Goal: Check status: Check status

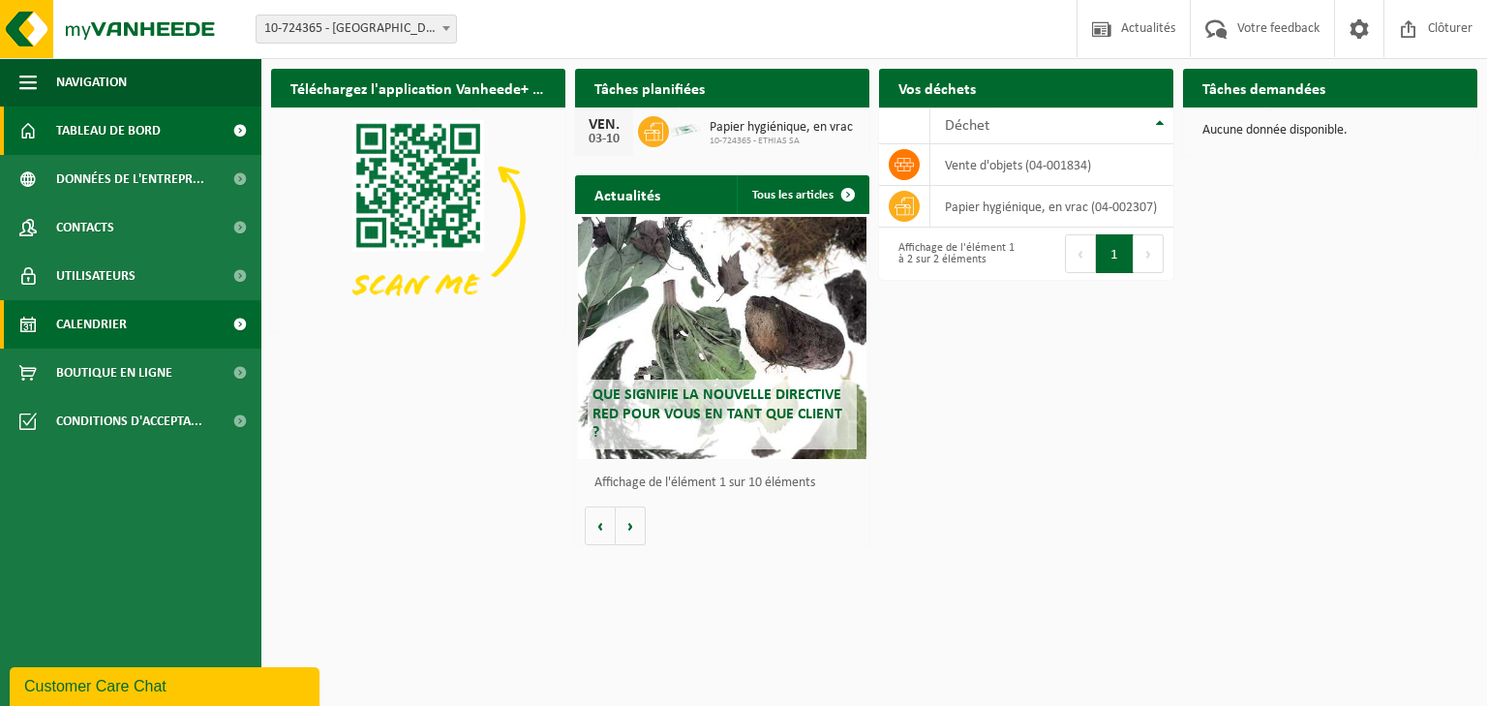
click at [105, 322] on span "Calendrier" at bounding box center [91, 324] width 71 height 48
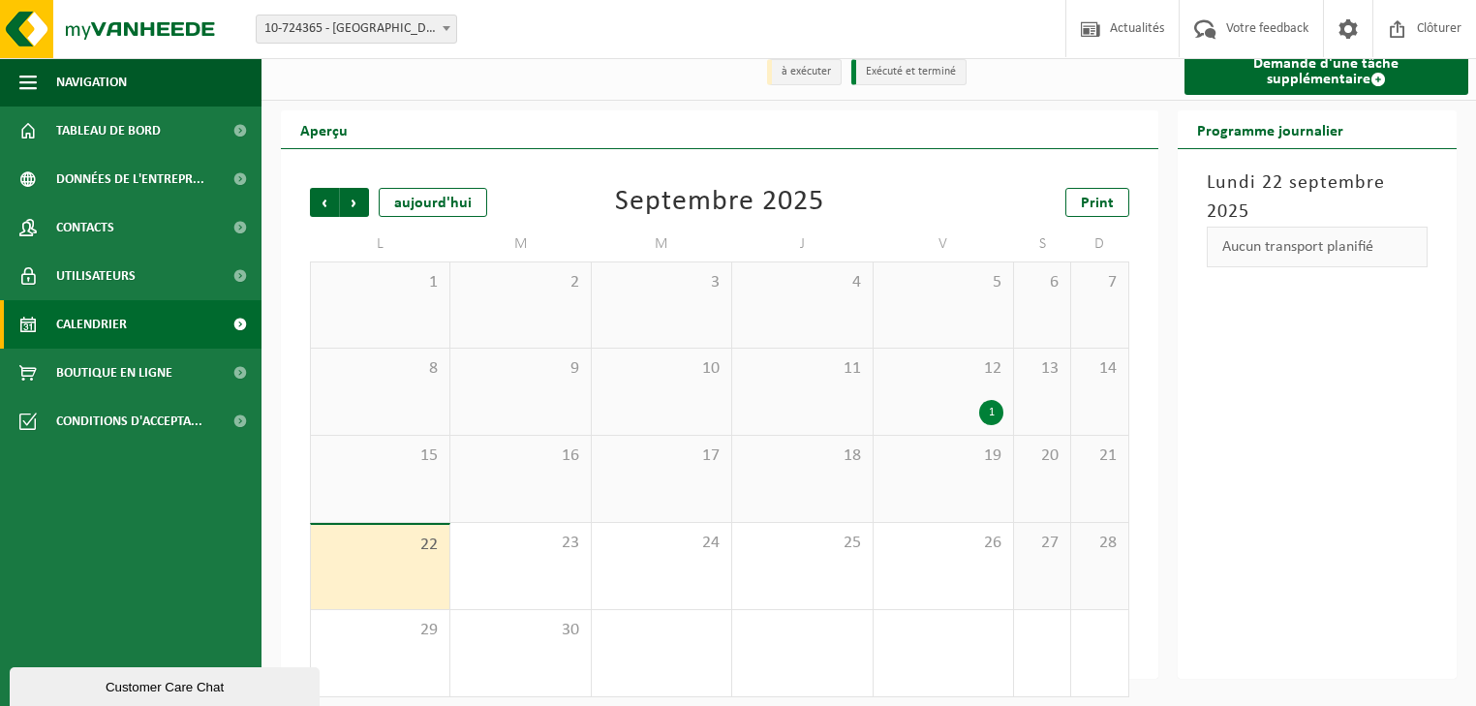
scroll to position [27, 0]
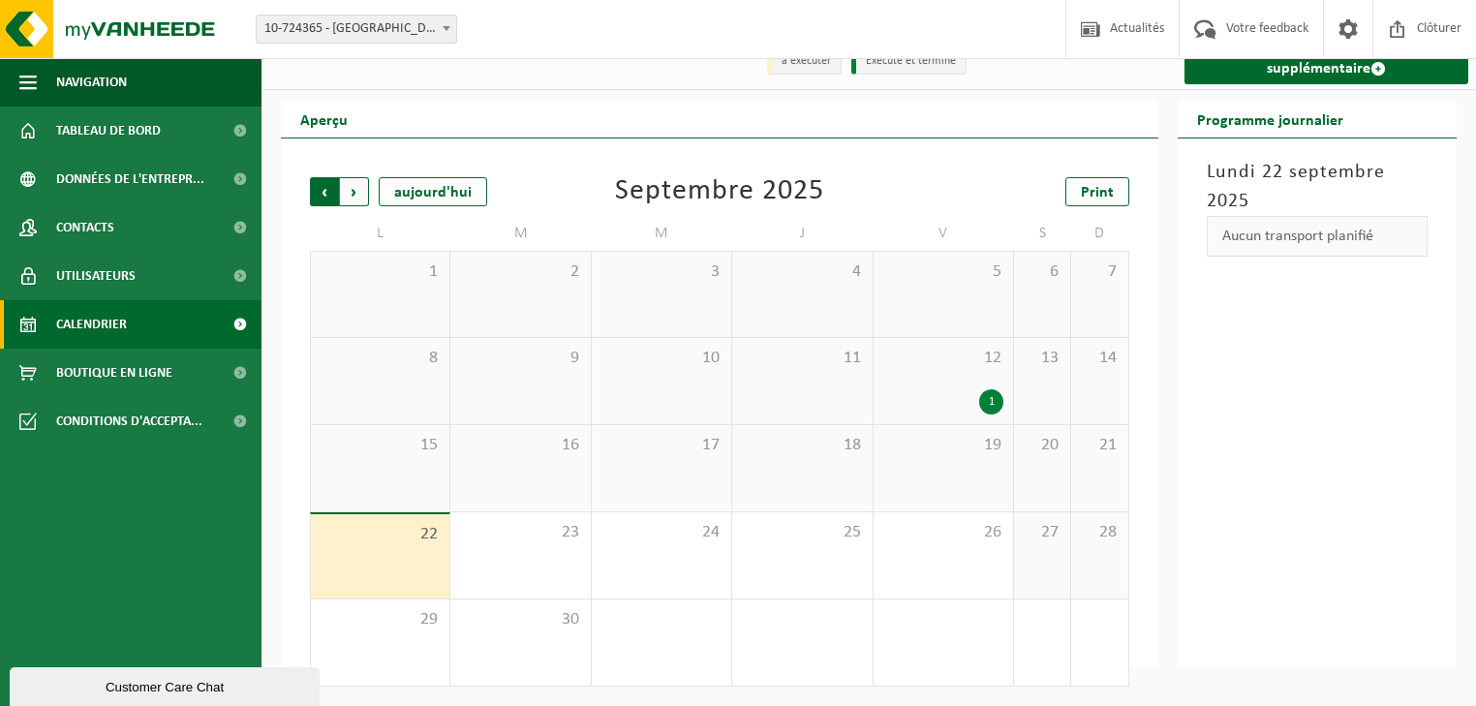
click at [364, 188] on span "Suivant" at bounding box center [354, 191] width 29 height 29
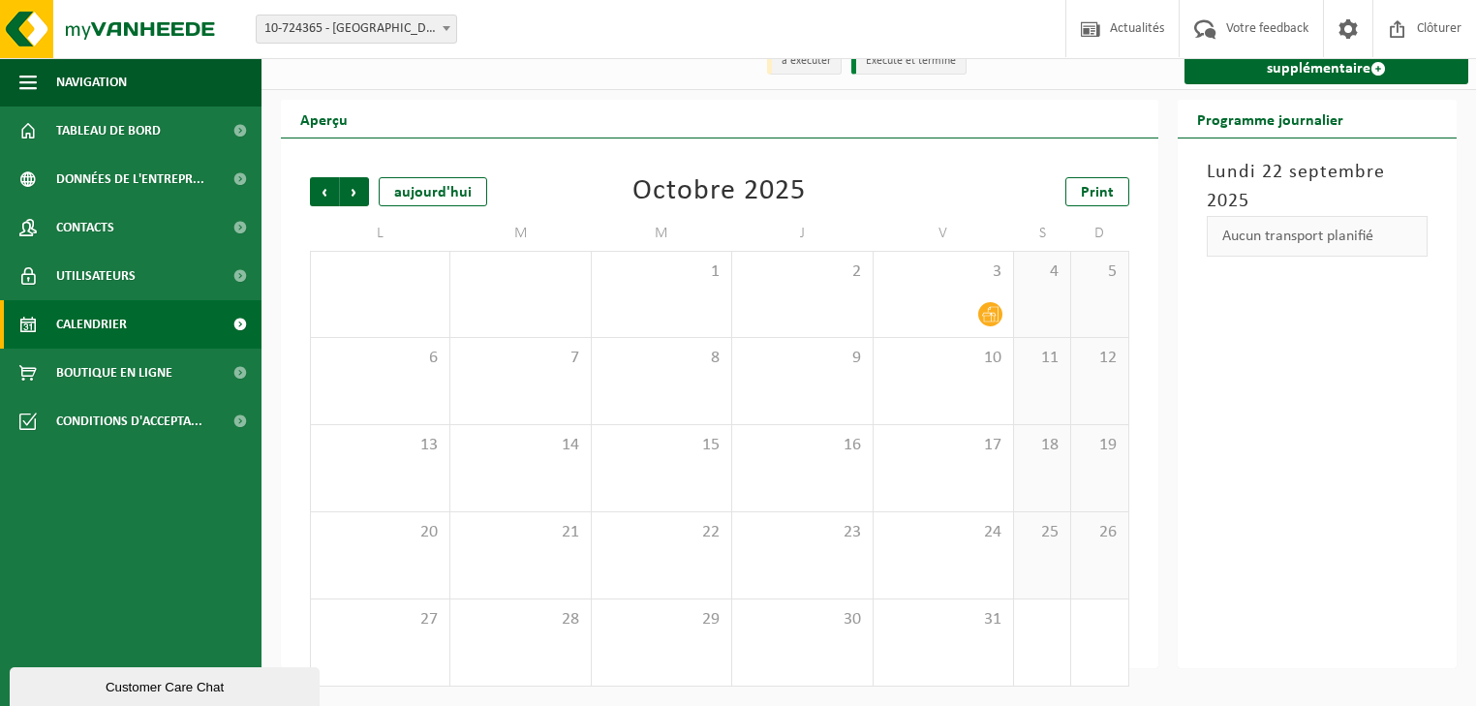
click at [364, 188] on span "Suivant" at bounding box center [354, 191] width 29 height 29
click at [353, 198] on span "Suivant" at bounding box center [354, 191] width 29 height 29
click at [314, 186] on span "Précédent" at bounding box center [324, 191] width 29 height 29
